Goal: Task Accomplishment & Management: Use online tool/utility

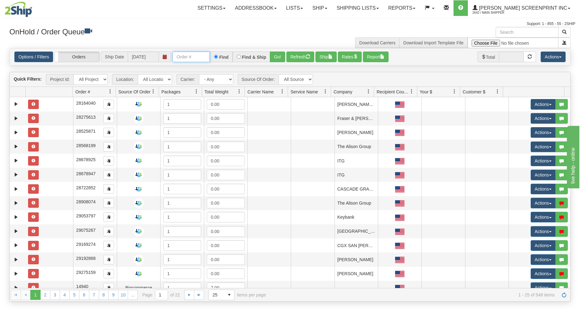
click at [196, 56] on input "text" at bounding box center [190, 57] width 37 height 11
type input "17354"
click at [275, 57] on button "Go!" at bounding box center [277, 57] width 15 height 11
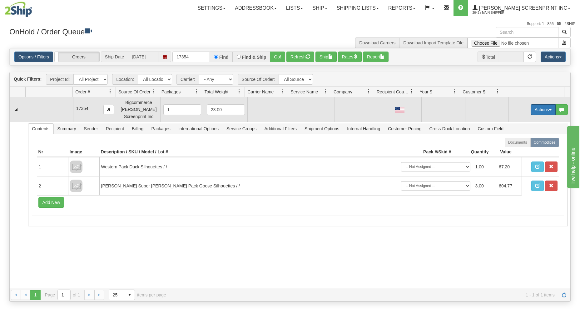
click at [535, 107] on button "Actions" at bounding box center [543, 109] width 25 height 11
click at [521, 122] on link "Open" at bounding box center [530, 121] width 50 height 8
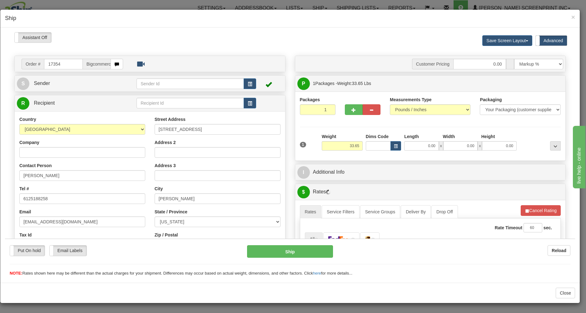
type input "33.70"
click at [419, 146] on input "0.00" at bounding box center [421, 145] width 35 height 9
type input "22.60"
type input "27.00"
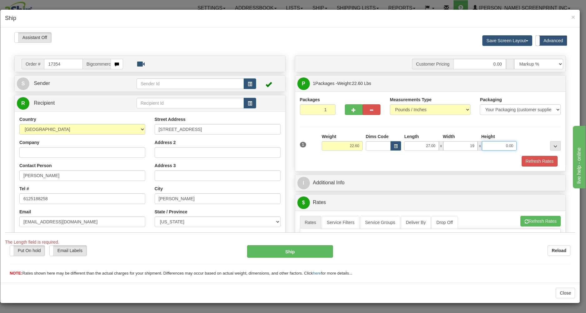
type input "19.00"
type input "22.60"
type input "14.00"
drag, startPoint x: 452, startPoint y: 148, endPoint x: 507, endPoint y: 133, distance: 56.8
click at [478, 141] on input "19.00" at bounding box center [460, 145] width 35 height 9
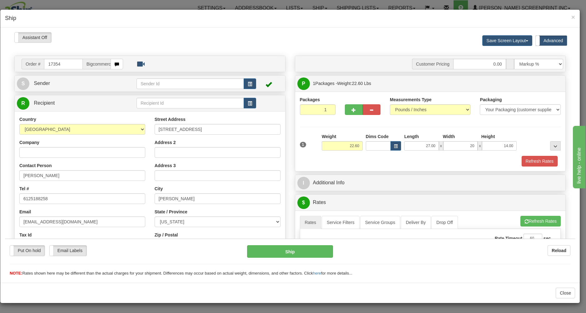
type input "20.00"
click at [476, 162] on div "Refresh Rates" at bounding box center [430, 161] width 264 height 11
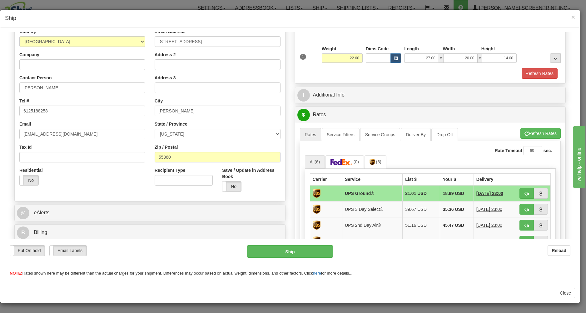
scroll to position [100, 0]
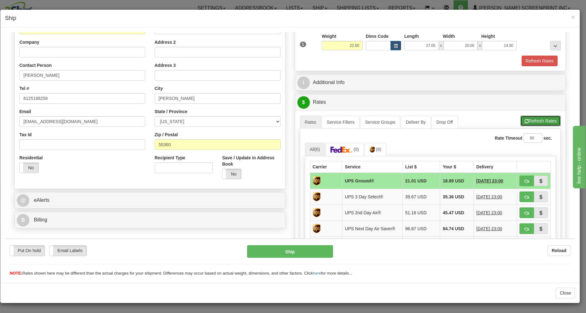
click at [536, 120] on button "Refresh Rates" at bounding box center [540, 120] width 40 height 11
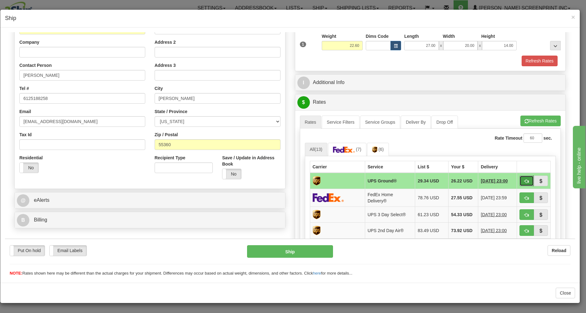
click at [519, 178] on button "button" at bounding box center [526, 180] width 14 height 11
type input "03"
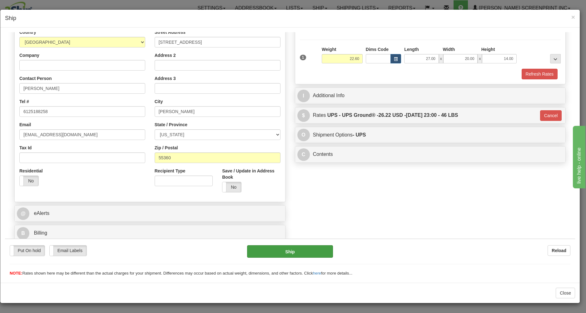
scroll to position [88, 0]
click at [248, 248] on button "Ship" at bounding box center [290, 251] width 86 height 12
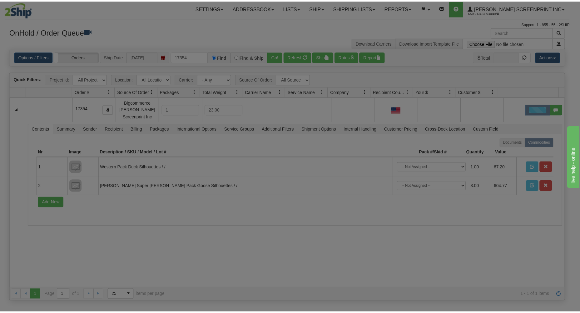
scroll to position [0, 0]
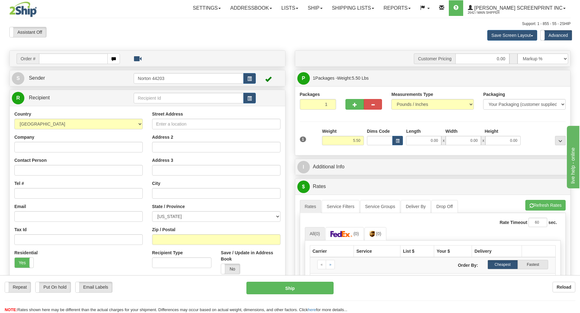
type input "0.00"
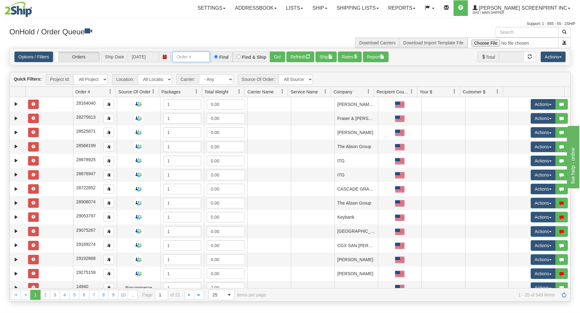
click at [188, 58] on input "text" at bounding box center [190, 57] width 37 height 11
type input "17353"
click at [277, 57] on button "Go!" at bounding box center [277, 57] width 15 height 11
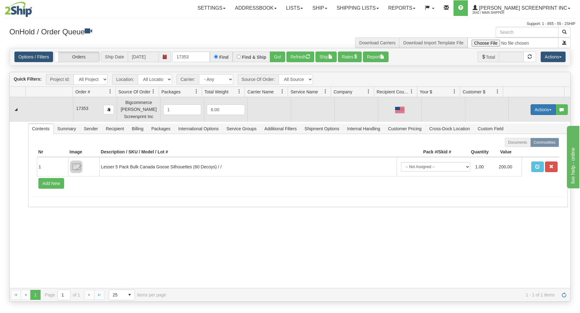
click at [543, 108] on button "Actions" at bounding box center [543, 109] width 25 height 11
click at [526, 120] on link "Open" at bounding box center [530, 121] width 50 height 8
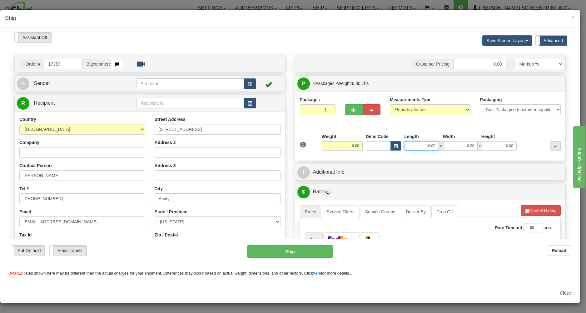
type input "21.35"
click at [418, 147] on input "0.00" at bounding box center [421, 145] width 35 height 9
type input "26"
type input "21.30"
type input "26.00"
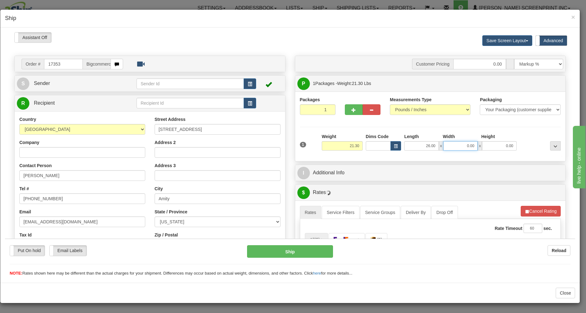
type input "21.35"
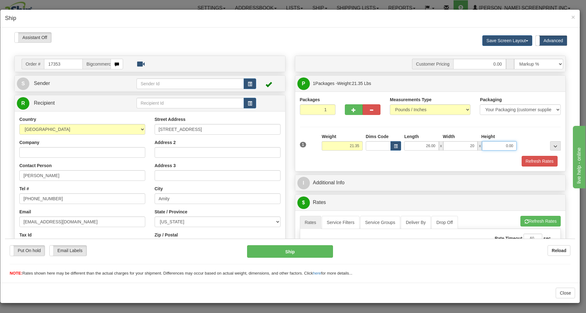
type input "20.00"
type input "20.95"
type input "7"
type input "21.30"
type input "7.00"
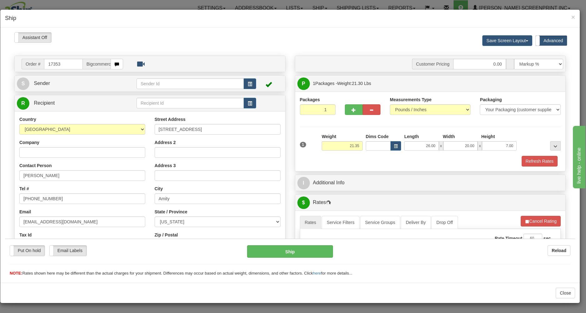
click at [385, 161] on div "Refresh Rates" at bounding box center [430, 161] width 264 height 11
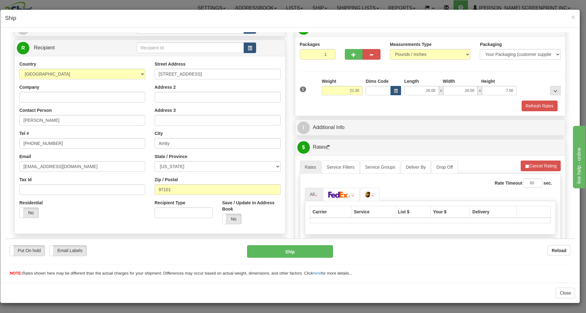
scroll to position [129, 0]
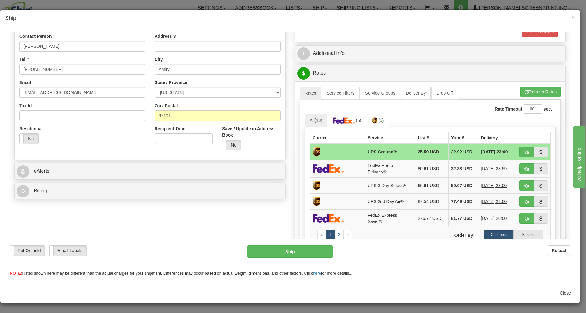
type input "21.35"
click at [519, 148] on button "button" at bounding box center [526, 151] width 14 height 11
type input "03"
type input "21.30"
type input "03"
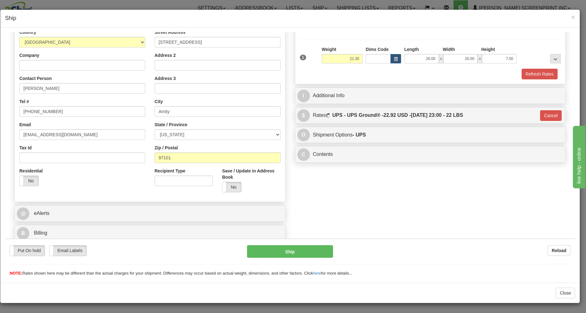
scroll to position [88, 0]
click at [289, 247] on button "Ship" at bounding box center [290, 251] width 86 height 12
type input "21.30"
type input "03"
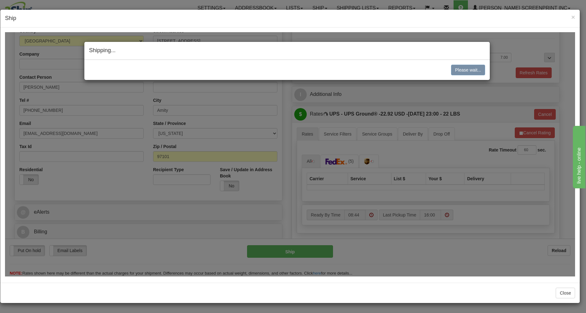
type input "21.35"
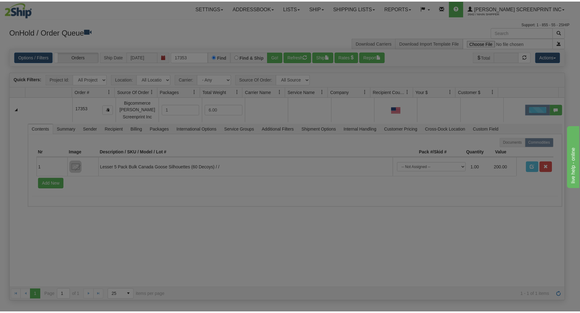
scroll to position [0, 0]
